Goal: Task Accomplishment & Management: Use online tool/utility

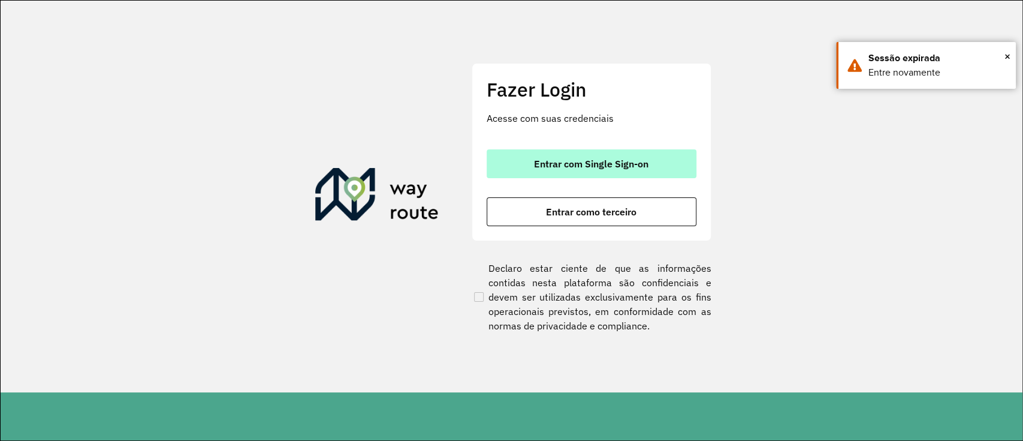
click at [675, 157] on button "Entrar com Single Sign-on" at bounding box center [592, 163] width 210 height 29
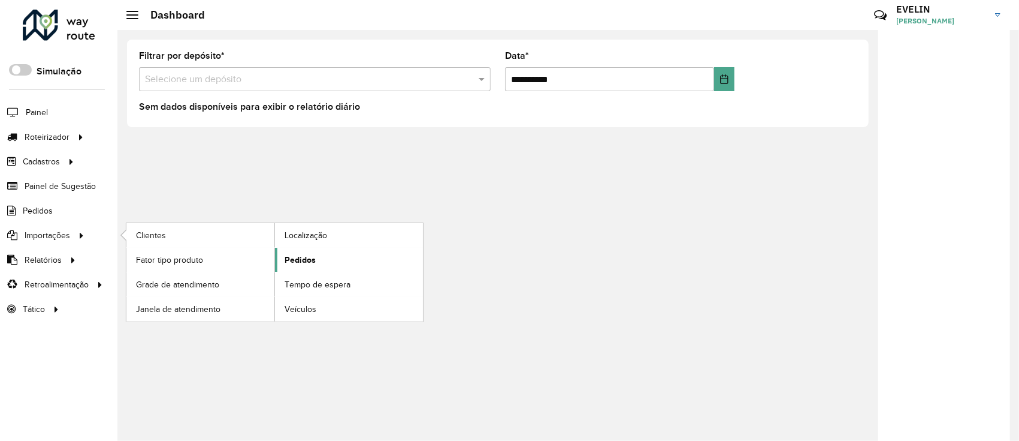
click at [306, 252] on link "Pedidos" at bounding box center [349, 260] width 148 height 24
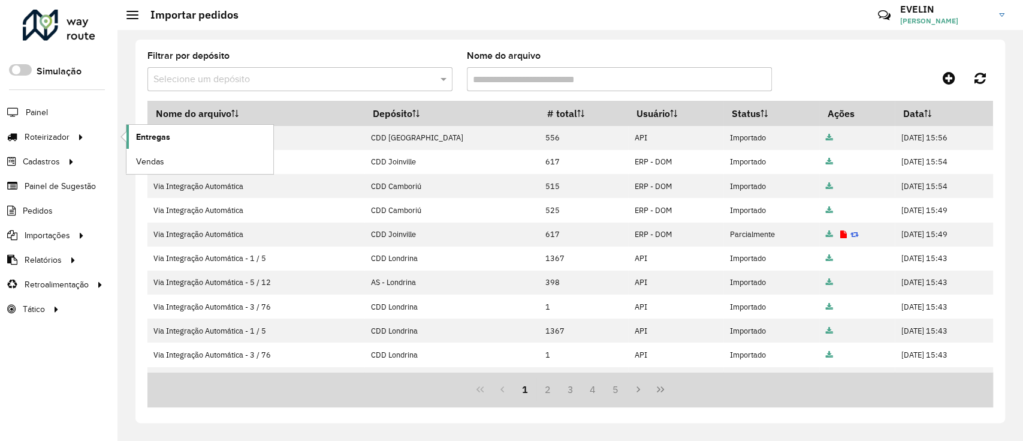
click at [228, 134] on link "Entregas" at bounding box center [199, 137] width 147 height 24
